Goal: Information Seeking & Learning: Learn about a topic

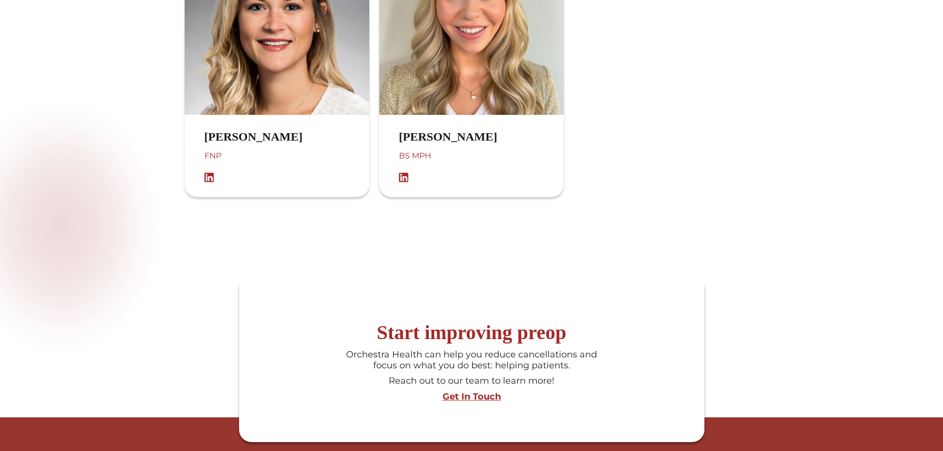
scroll to position [1089, 0]
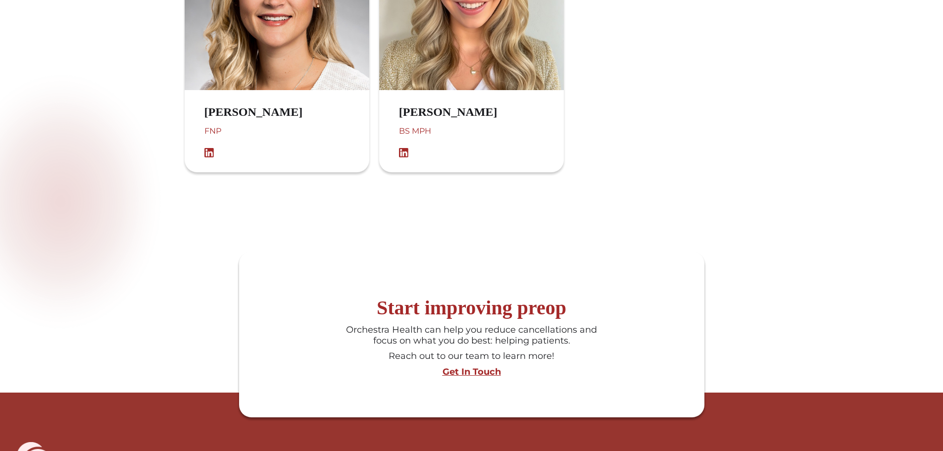
click at [206, 156] on img at bounding box center [212, 153] width 15 height 10
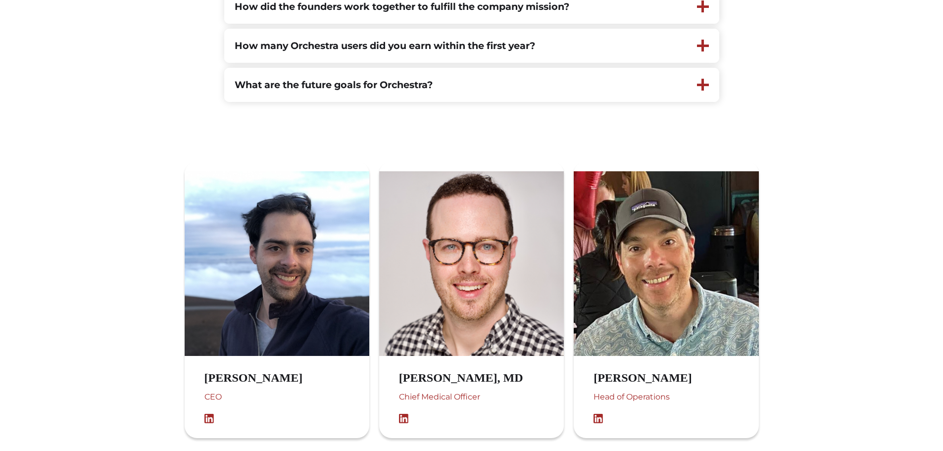
scroll to position [347, 0]
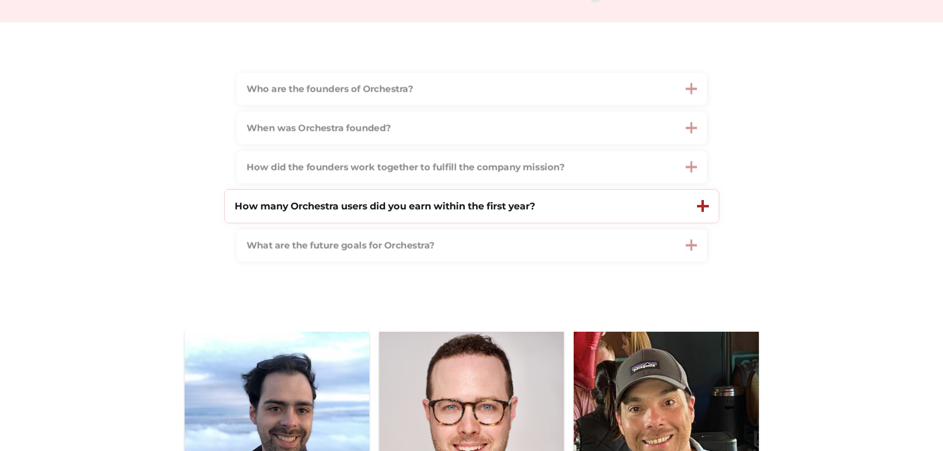
click at [470, 212] on strong "How many Orchestra users did you earn within the first year?" at bounding box center [385, 206] width 301 height 12
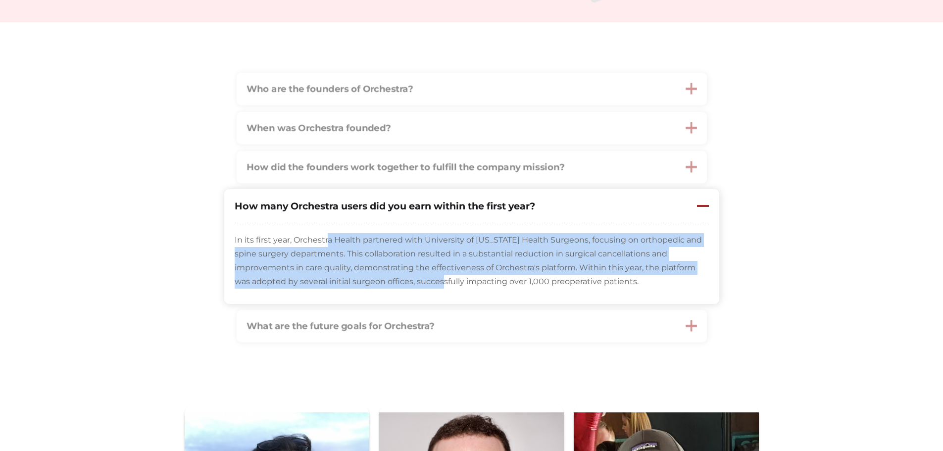
drag, startPoint x: 360, startPoint y: 241, endPoint x: 421, endPoint y: 319, distance: 99.2
click at [407, 293] on div "In its first year, Orchestra Health partnered with University of Texas Health S…" at bounding box center [472, 263] width 494 height 80
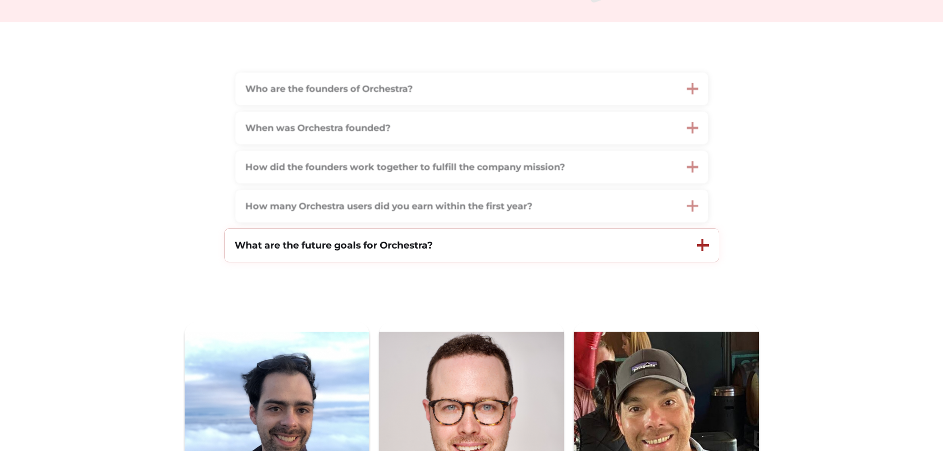
click at [401, 251] on strong "What are the future goals for Orchestra?" at bounding box center [334, 245] width 198 height 12
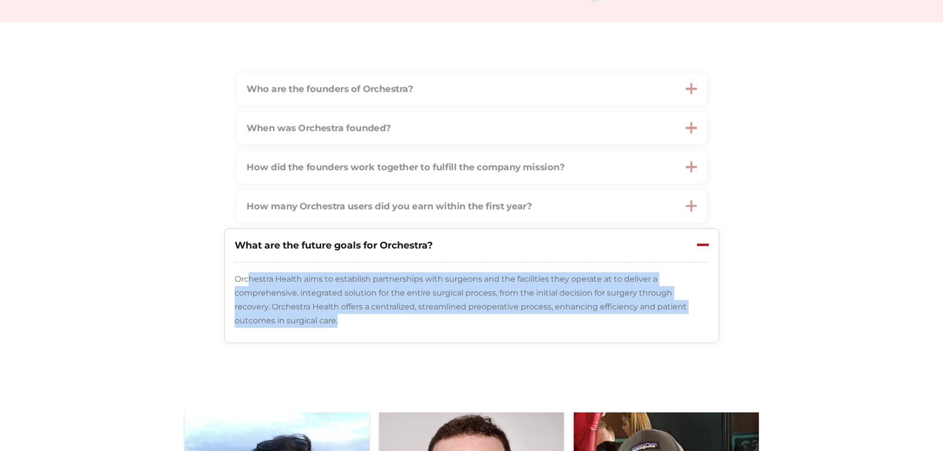
drag, startPoint x: 262, startPoint y: 275, endPoint x: 390, endPoint y: 322, distance: 136.0
click at [390, 322] on div "Orchestra Health aims to establish partnerships with surgeons and the facilitie…" at bounding box center [472, 302] width 494 height 80
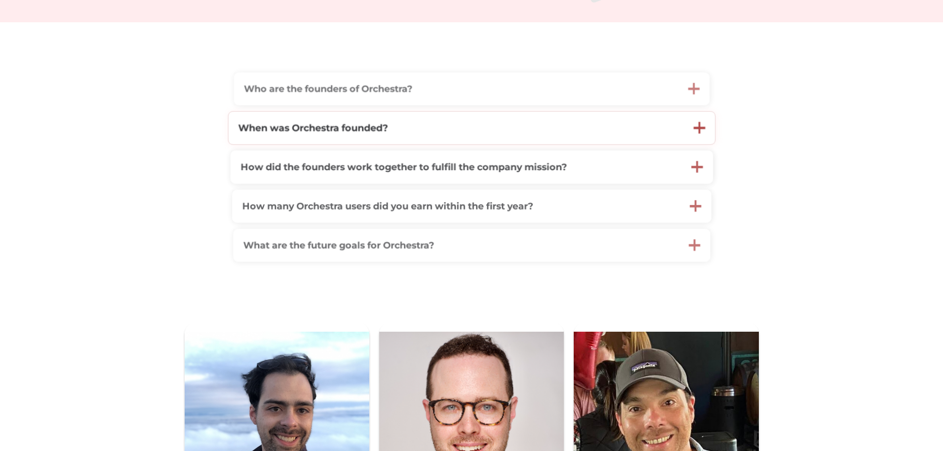
click at [341, 134] on strong "When was Orchestra founded?" at bounding box center [313, 128] width 150 height 12
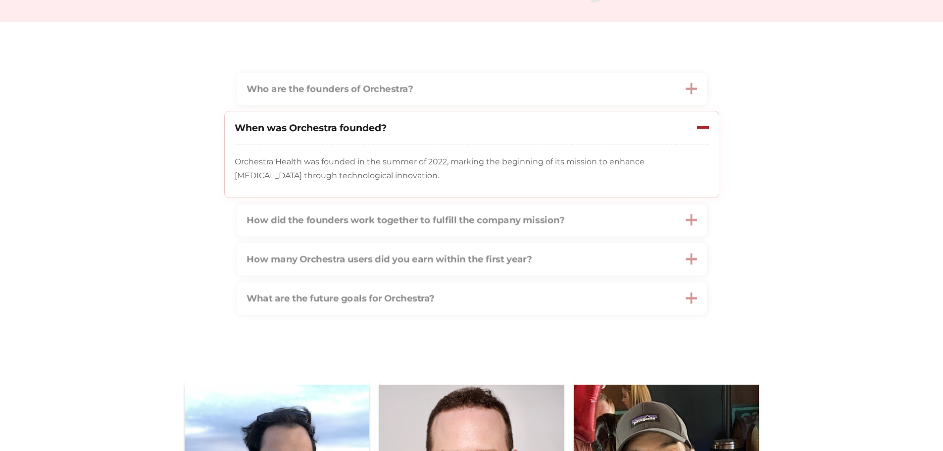
drag, startPoint x: 266, startPoint y: 156, endPoint x: 426, endPoint y: 183, distance: 162.3
click at [426, 183] on div "Orchestra Health was founded in the summer of 2022, marking the beginning of it…" at bounding box center [472, 171] width 494 height 52
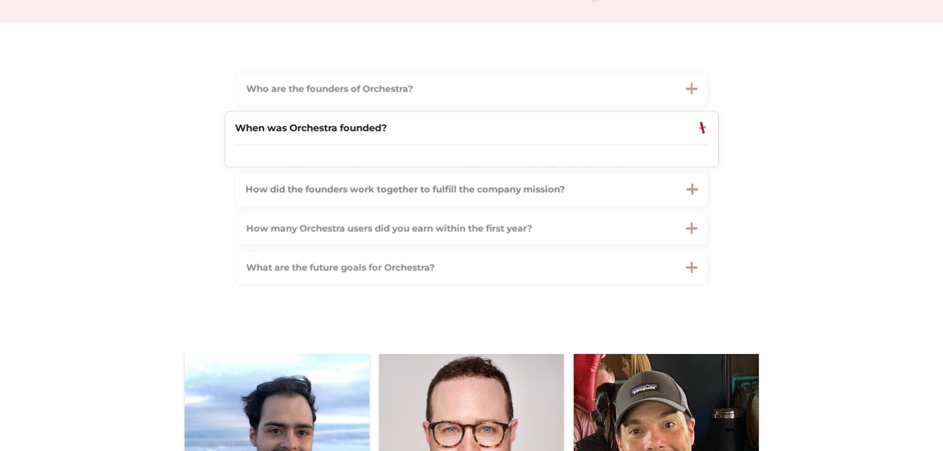
click at [426, 183] on div "How did the founders work together to fulfill the company mission?" at bounding box center [456, 190] width 441 height 32
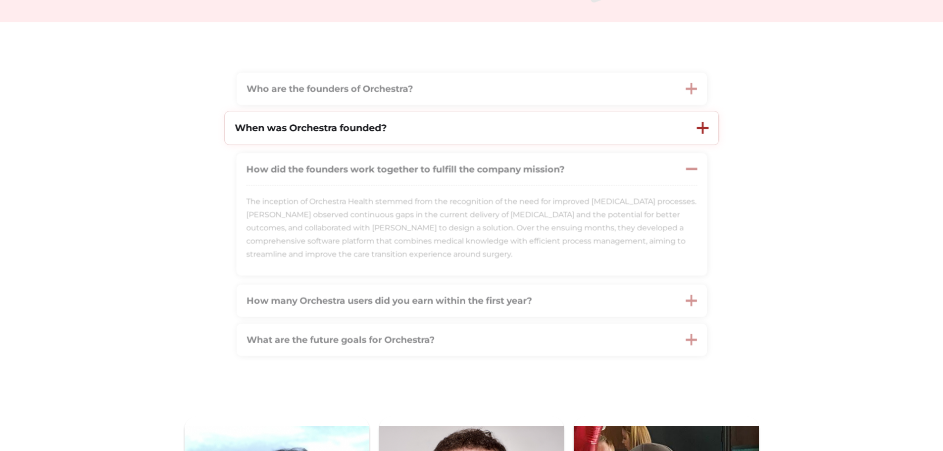
click at [357, 134] on strong "When was Orchestra founded?" at bounding box center [311, 128] width 152 height 12
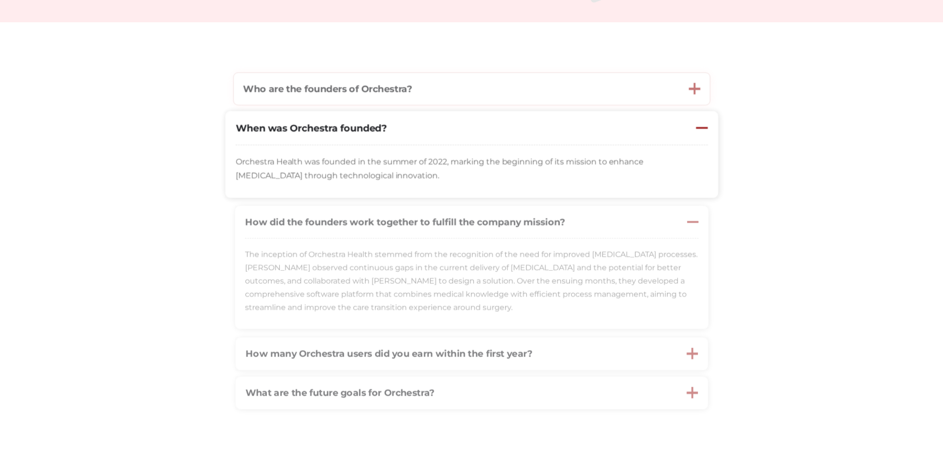
click at [356, 95] on strong "Who are the founders of Orchestra?" at bounding box center [327, 88] width 169 height 11
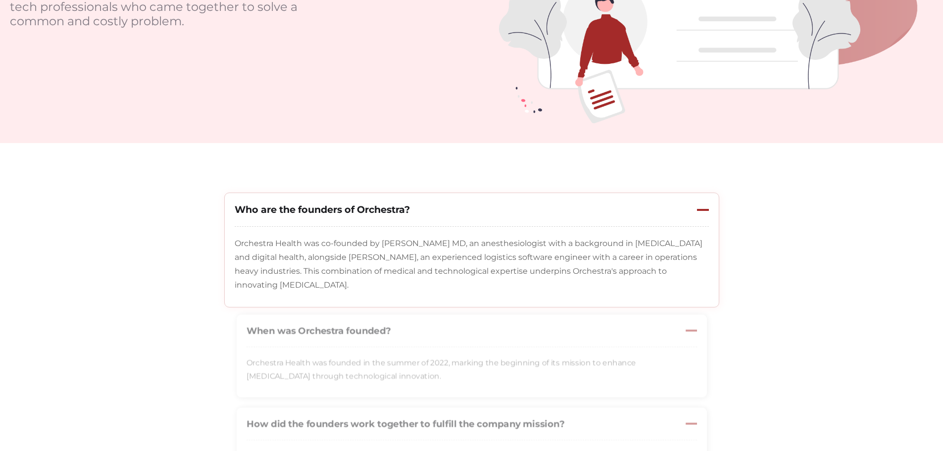
scroll to position [0, 0]
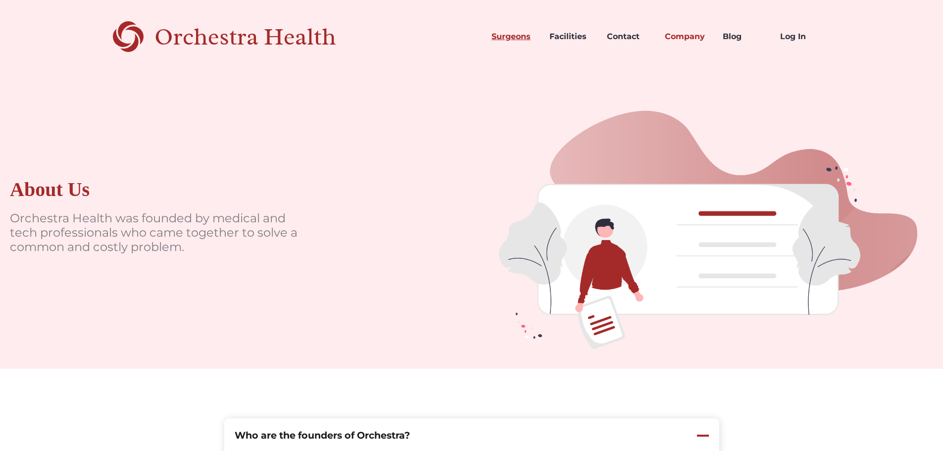
click at [523, 40] on link "Surgeons" at bounding box center [513, 37] width 58 height 34
